Goal: Task Accomplishment & Management: Use online tool/utility

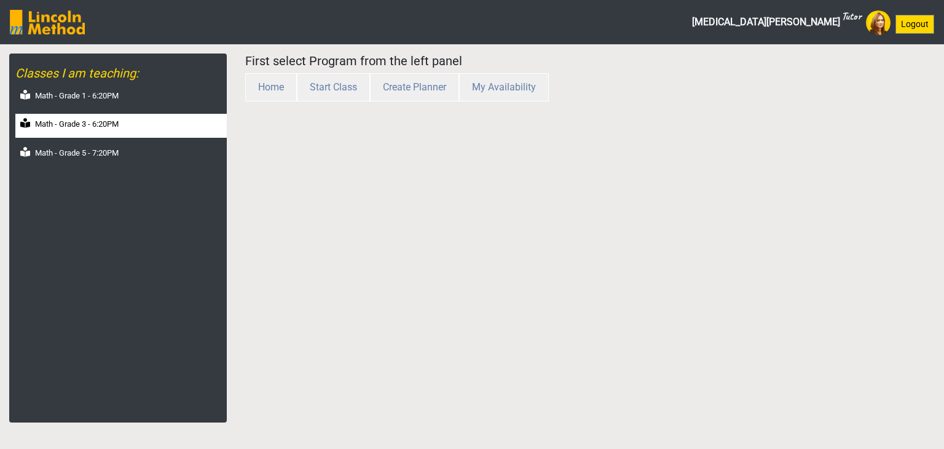
click at [109, 126] on label "Math - Grade 3 - 6:20PM" at bounding box center [77, 124] width 84 height 12
select select "month"
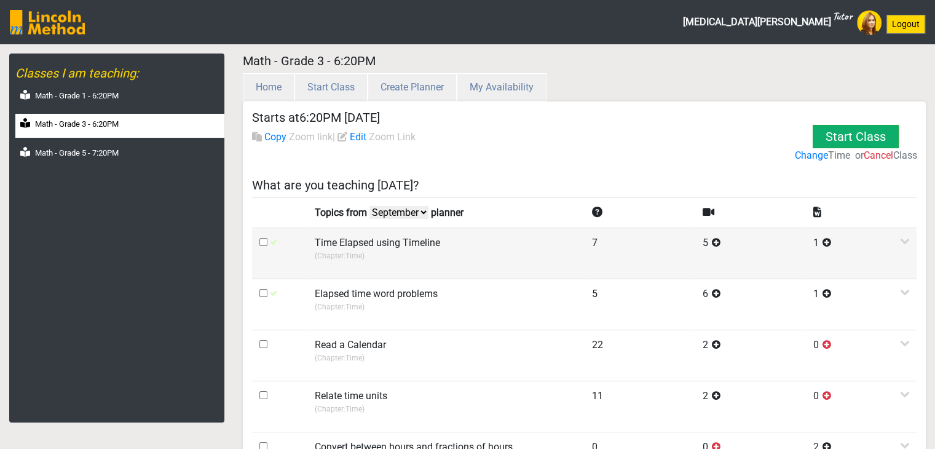
scroll to position [123, 0]
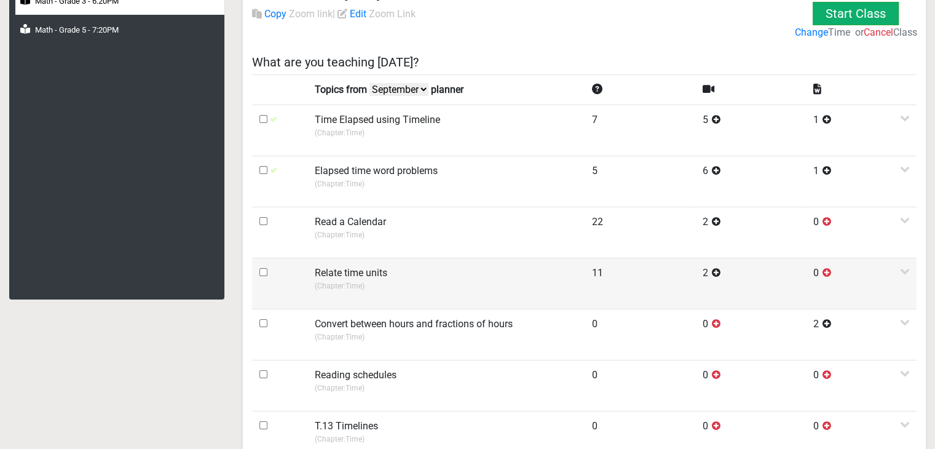
click at [298, 264] on td at bounding box center [279, 283] width 55 height 51
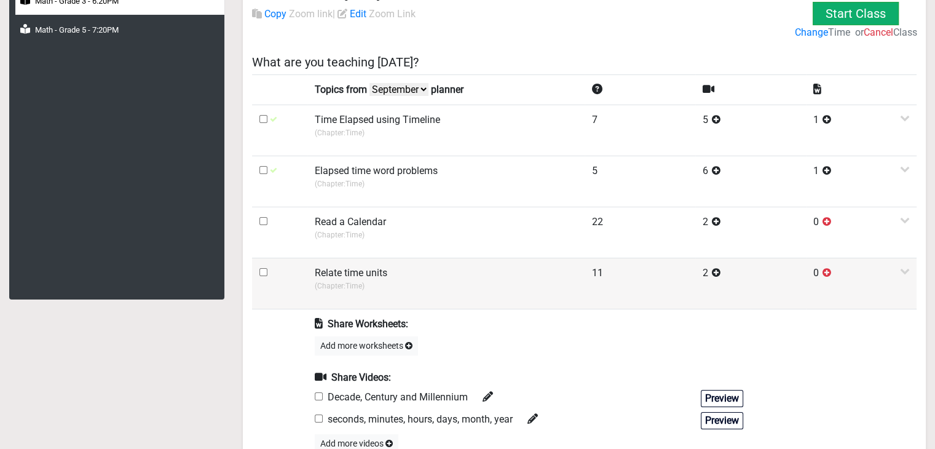
scroll to position [246, 0]
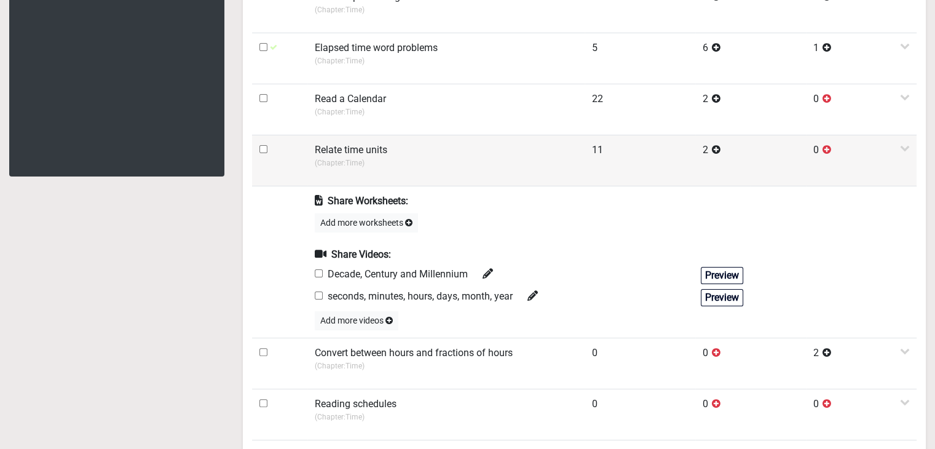
click at [263, 148] on input "checkbox" at bounding box center [263, 149] width 8 height 8
checkbox input "true"
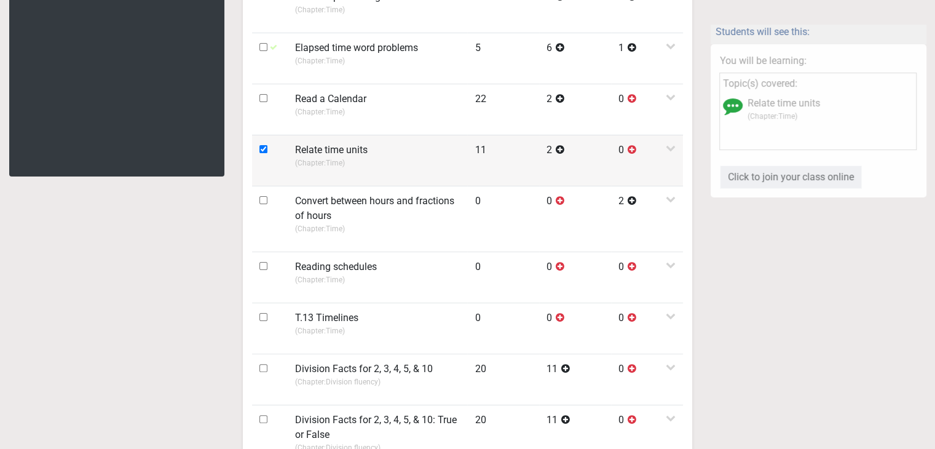
click at [320, 165] on p "(Chapter: Time )" at bounding box center [377, 162] width 165 height 11
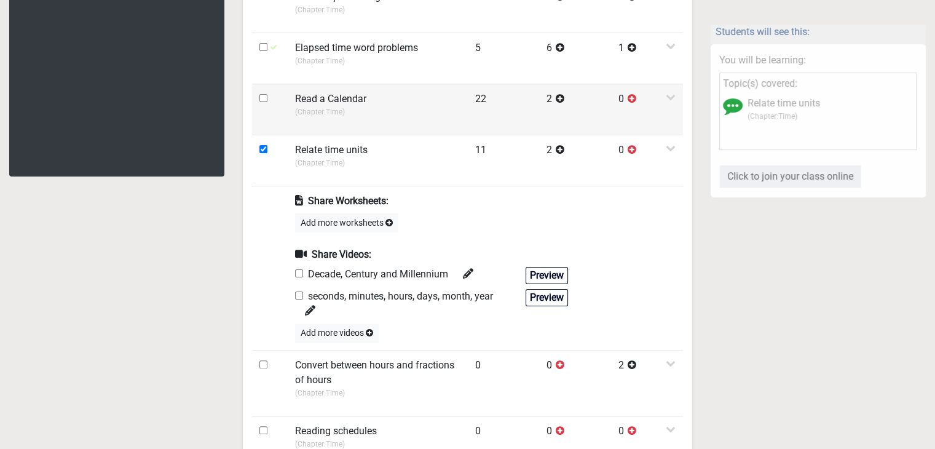
click at [259, 97] on input "checkbox" at bounding box center [263, 98] width 8 height 8
checkbox input "true"
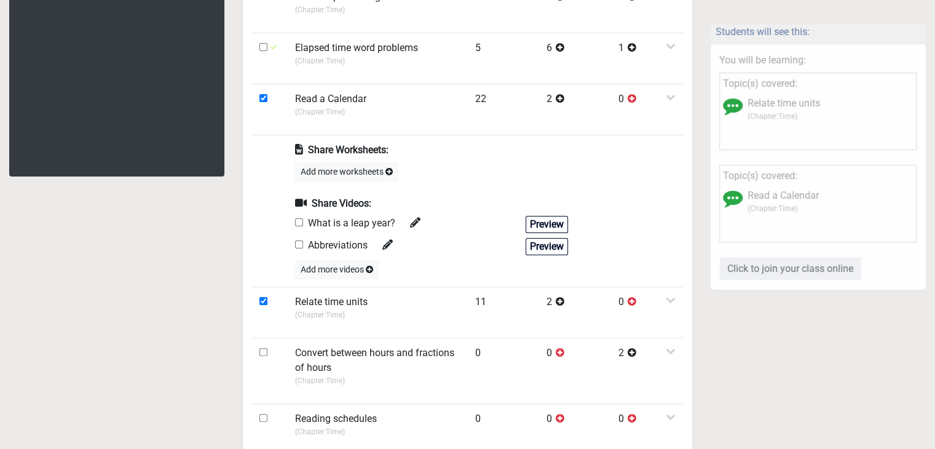
click at [297, 220] on input "checkbox" at bounding box center [299, 222] width 8 height 8
checkbox input "true"
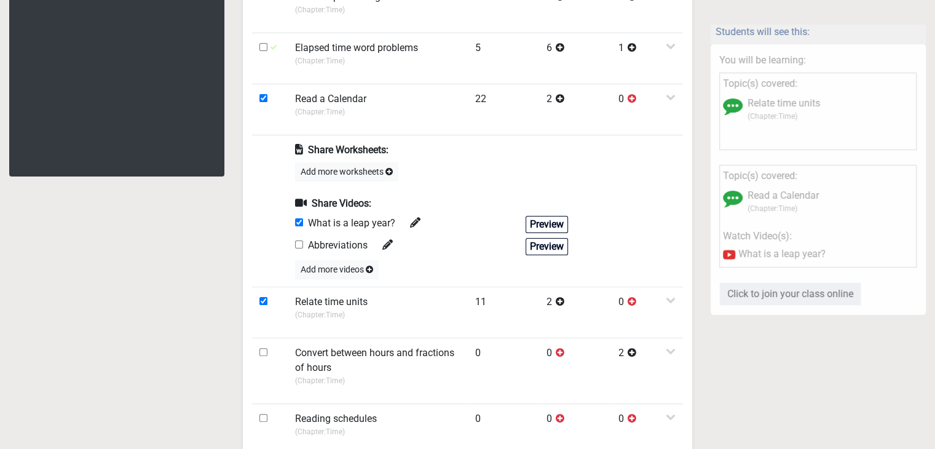
click at [296, 242] on input "checkbox" at bounding box center [299, 244] width 8 height 8
checkbox input "true"
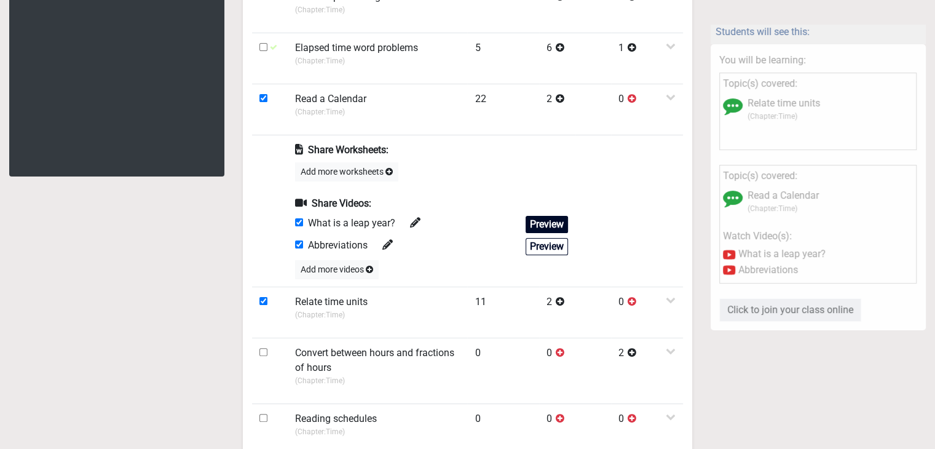
click at [528, 220] on button "Preview" at bounding box center [547, 224] width 42 height 17
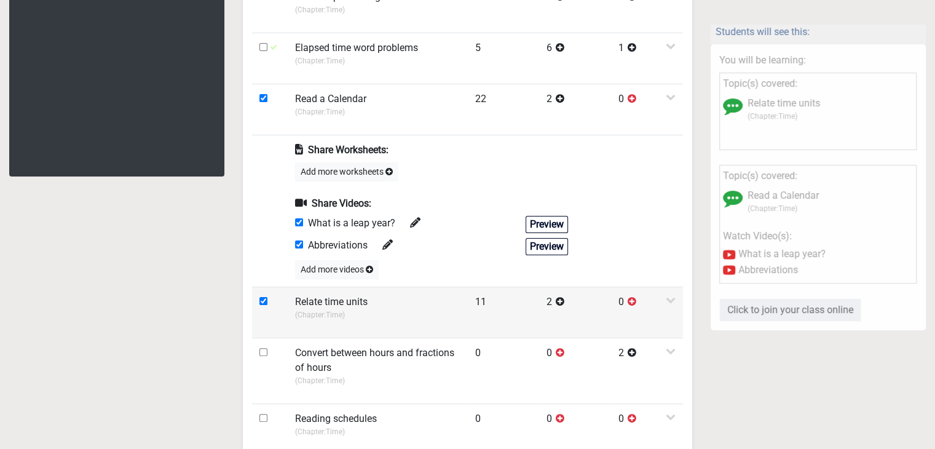
click at [353, 298] on label "Relate time units" at bounding box center [331, 301] width 73 height 15
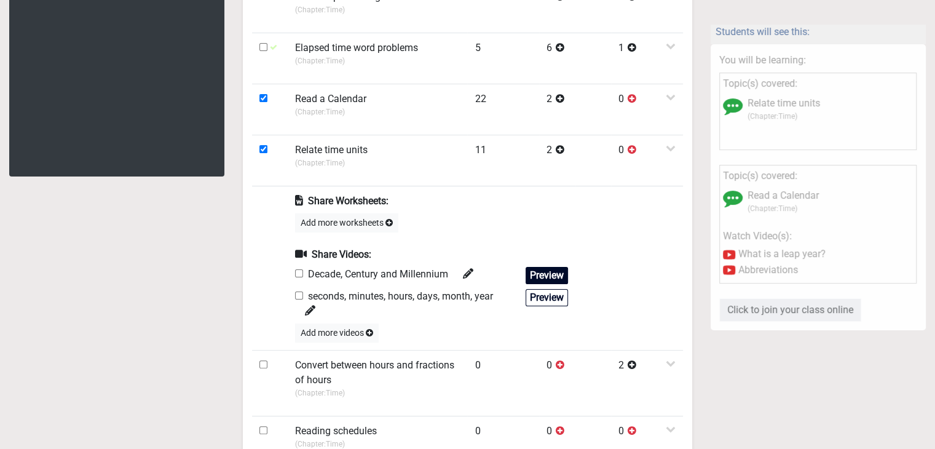
click at [541, 274] on button "Preview" at bounding box center [547, 275] width 42 height 17
click at [543, 296] on button "Preview" at bounding box center [547, 297] width 42 height 17
click at [299, 275] on input "checkbox" at bounding box center [299, 273] width 8 height 8
checkbox input "true"
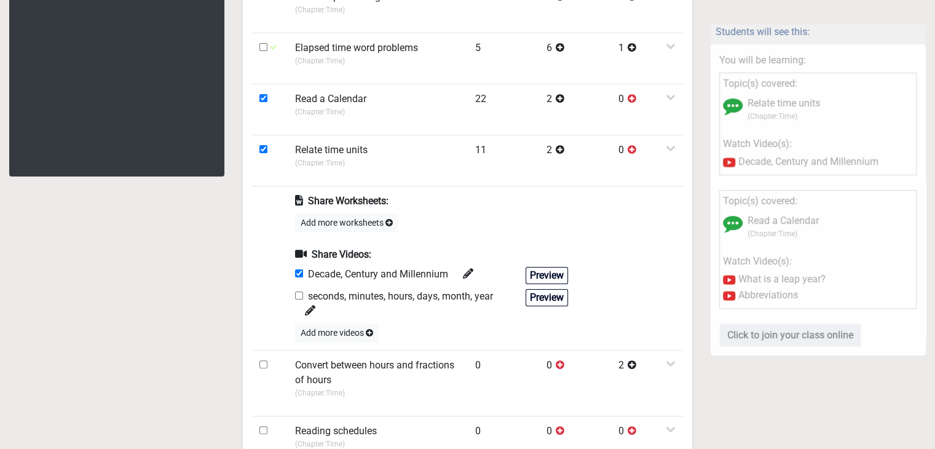
click at [296, 292] on input "checkbox" at bounding box center [299, 295] width 8 height 8
checkbox input "true"
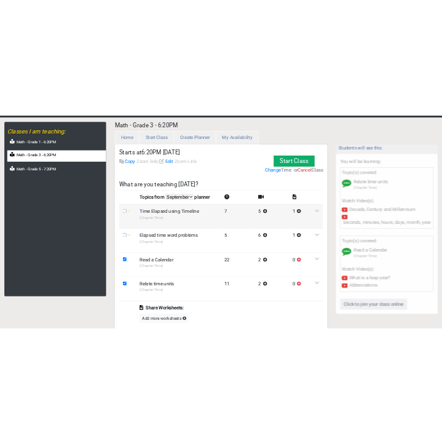
scroll to position [0, 0]
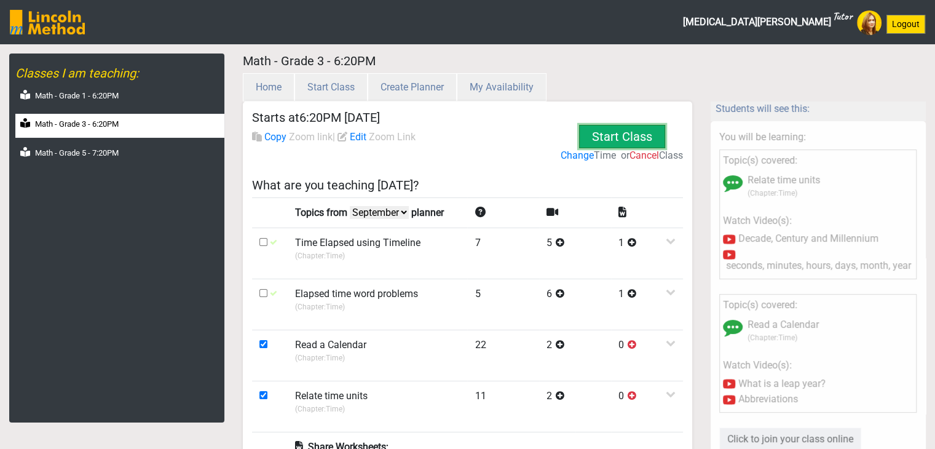
click at [621, 136] on button "Start Class" at bounding box center [622, 136] width 86 height 23
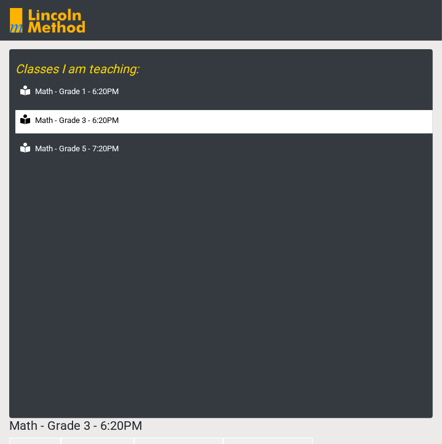
click at [124, 120] on div "Math - Grade 3 - 6:20PM" at bounding box center [223, 122] width 417 height 24
click at [136, 128] on div "Math - Grade 3 - 6:20PM" at bounding box center [223, 122] width 417 height 24
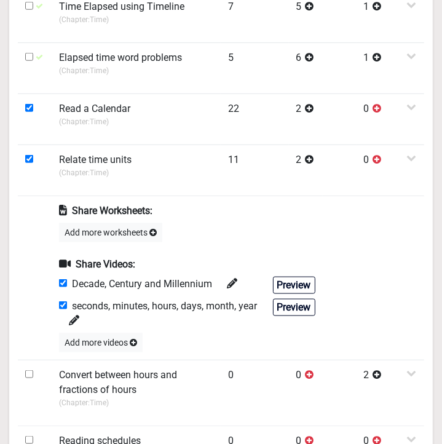
scroll to position [615, 0]
